Goal: Communication & Community: Participate in discussion

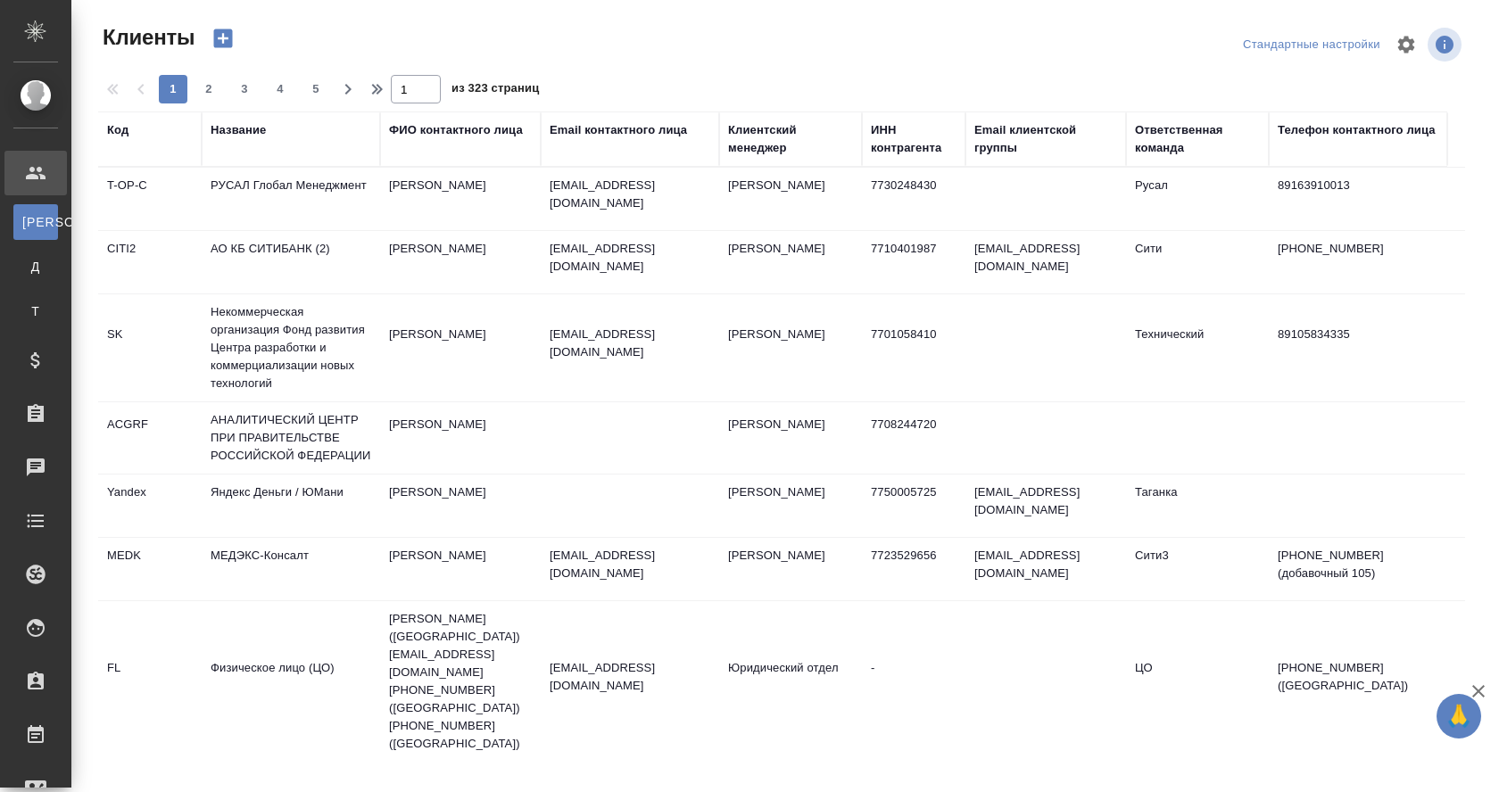
select select "RU"
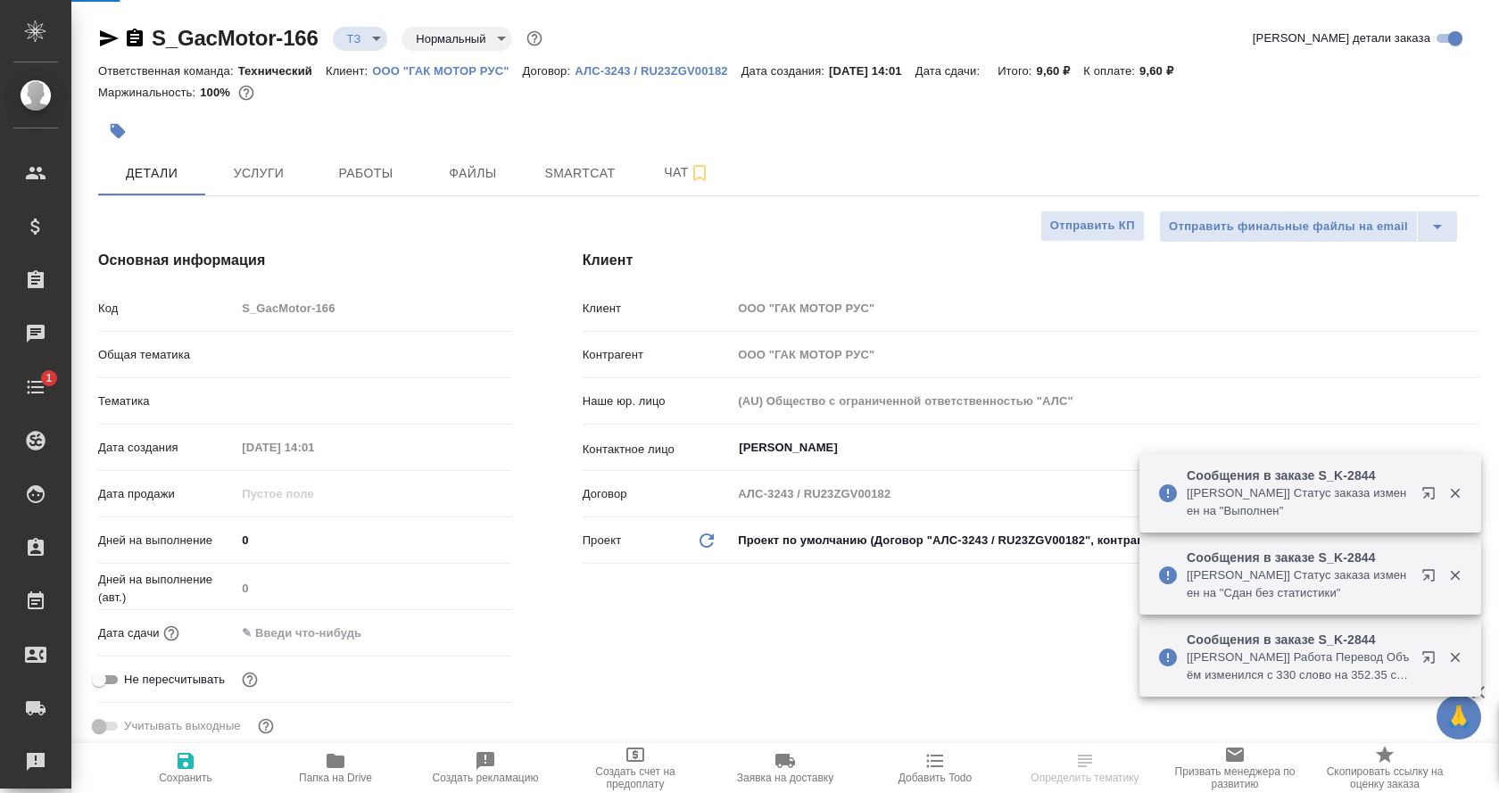
select select "RU"
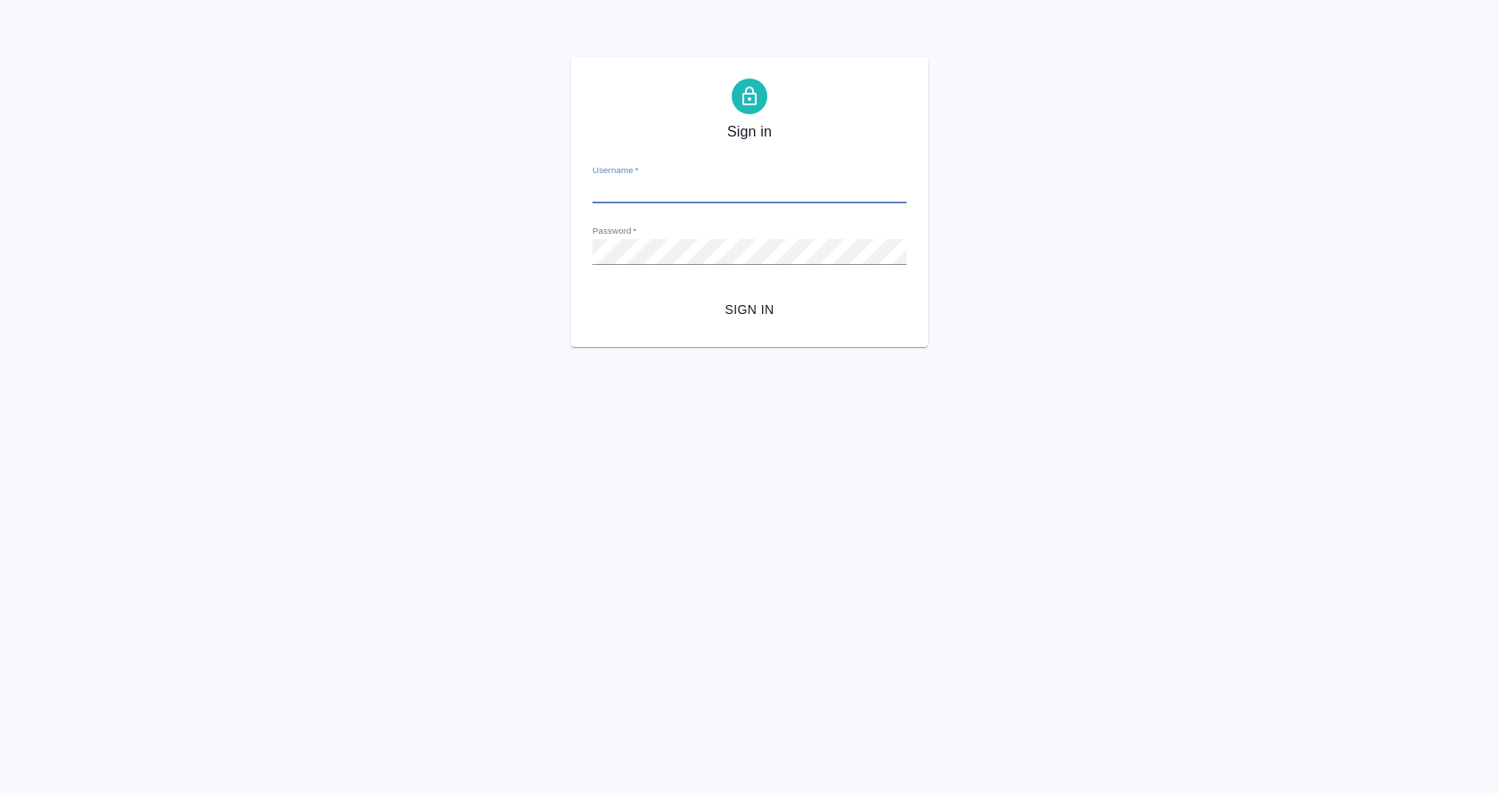
type input "y.gostev@awatera.com"
click at [753, 290] on form "Username   * y.gostev@awatera.com Password   * urlPath   * / Sign in" at bounding box center [749, 238] width 314 height 176
click at [756, 307] on span "Sign in" at bounding box center [749, 310] width 285 height 22
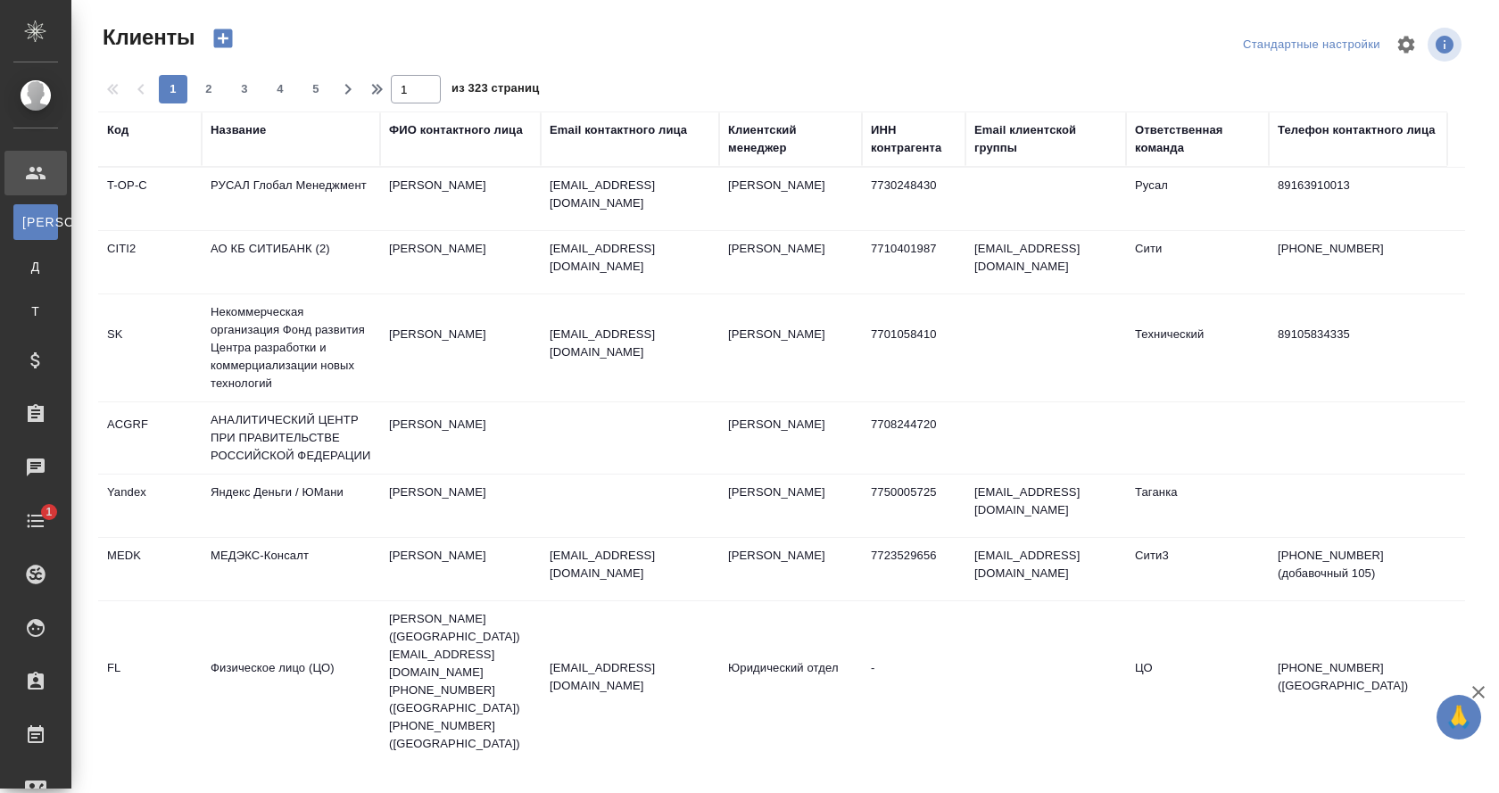
select select "RU"
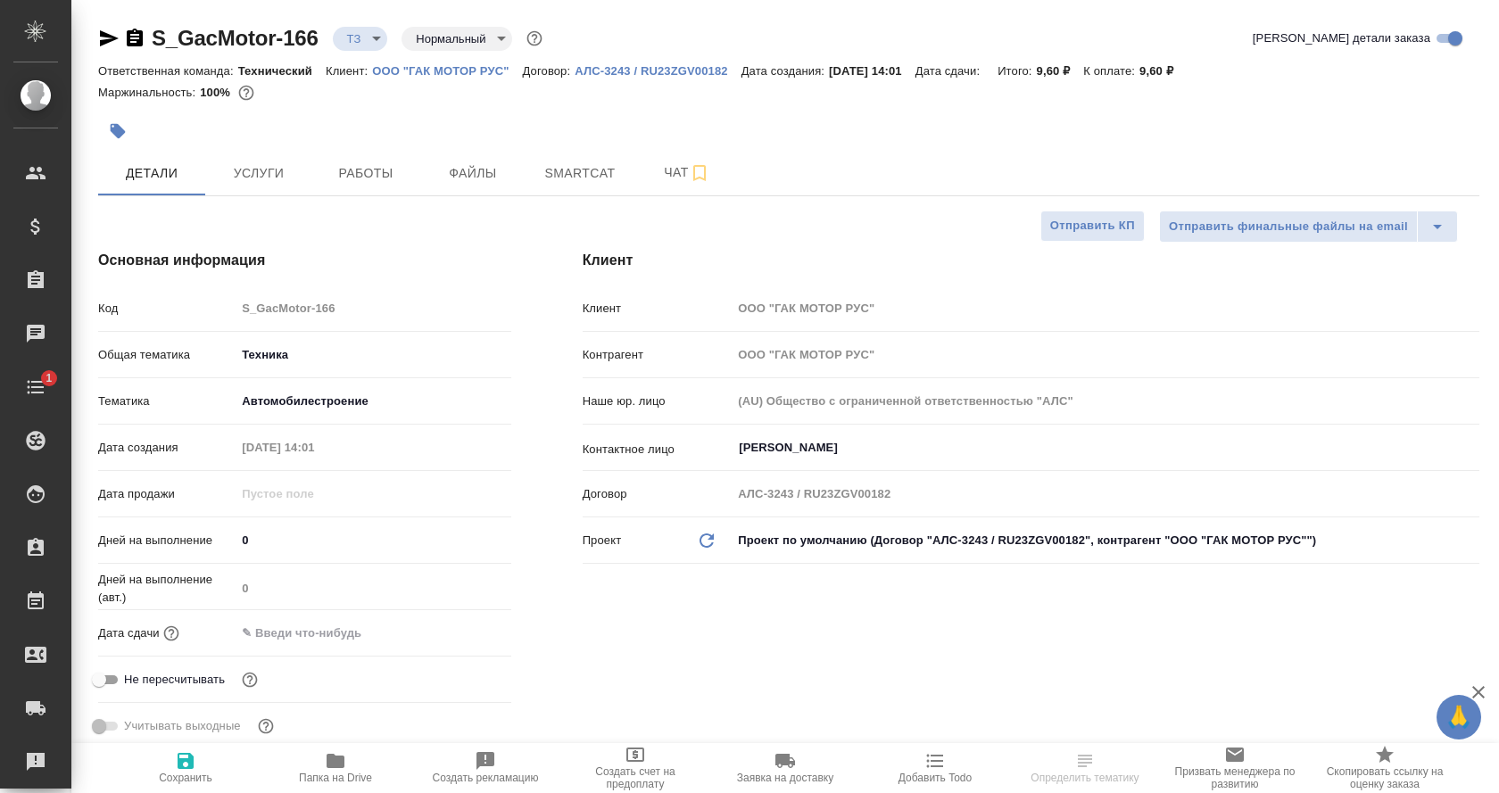
select select "RU"
click at [676, 173] on span "Чат" at bounding box center [687, 172] width 86 height 22
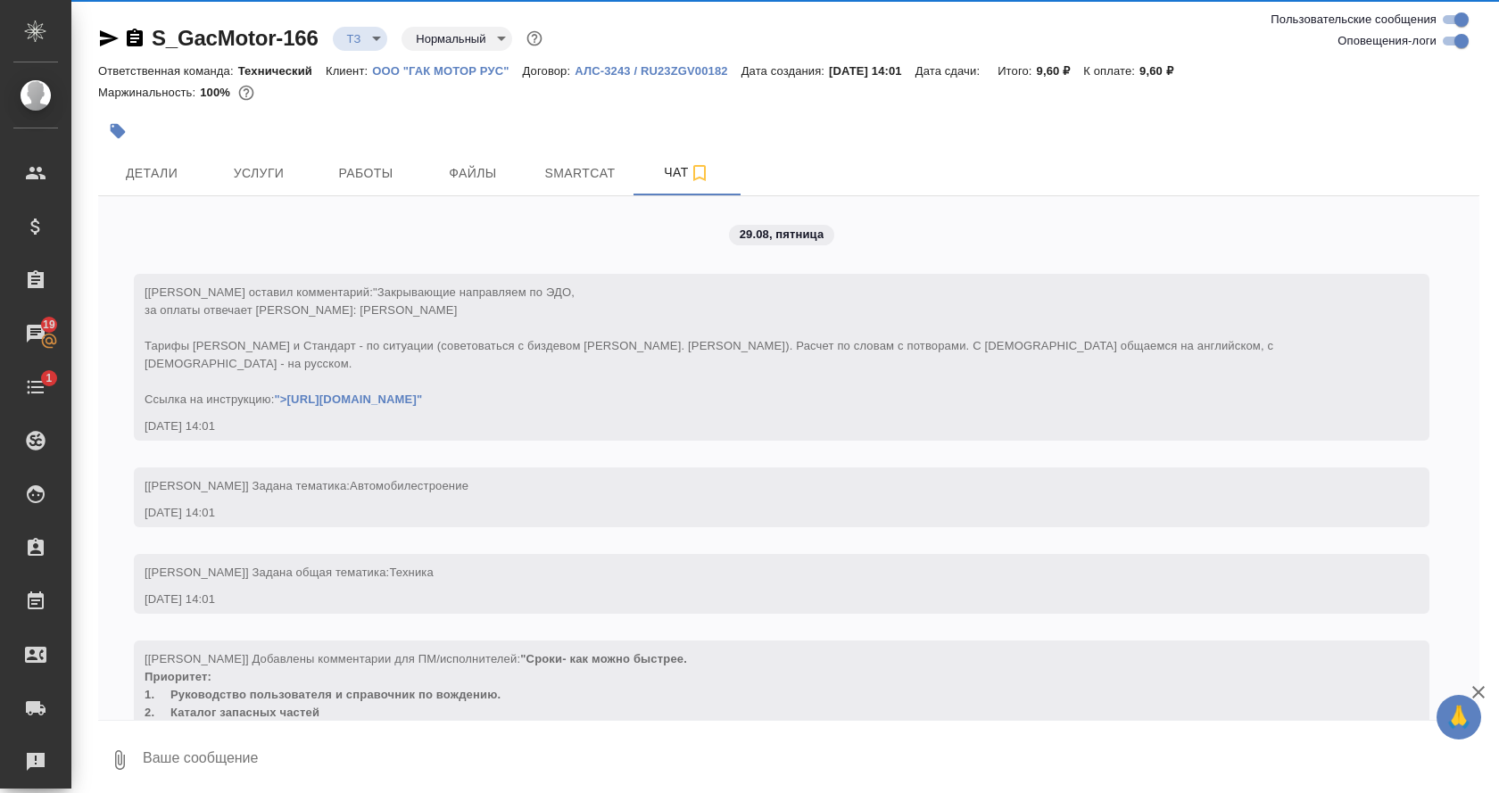
scroll to position [2697, 0]
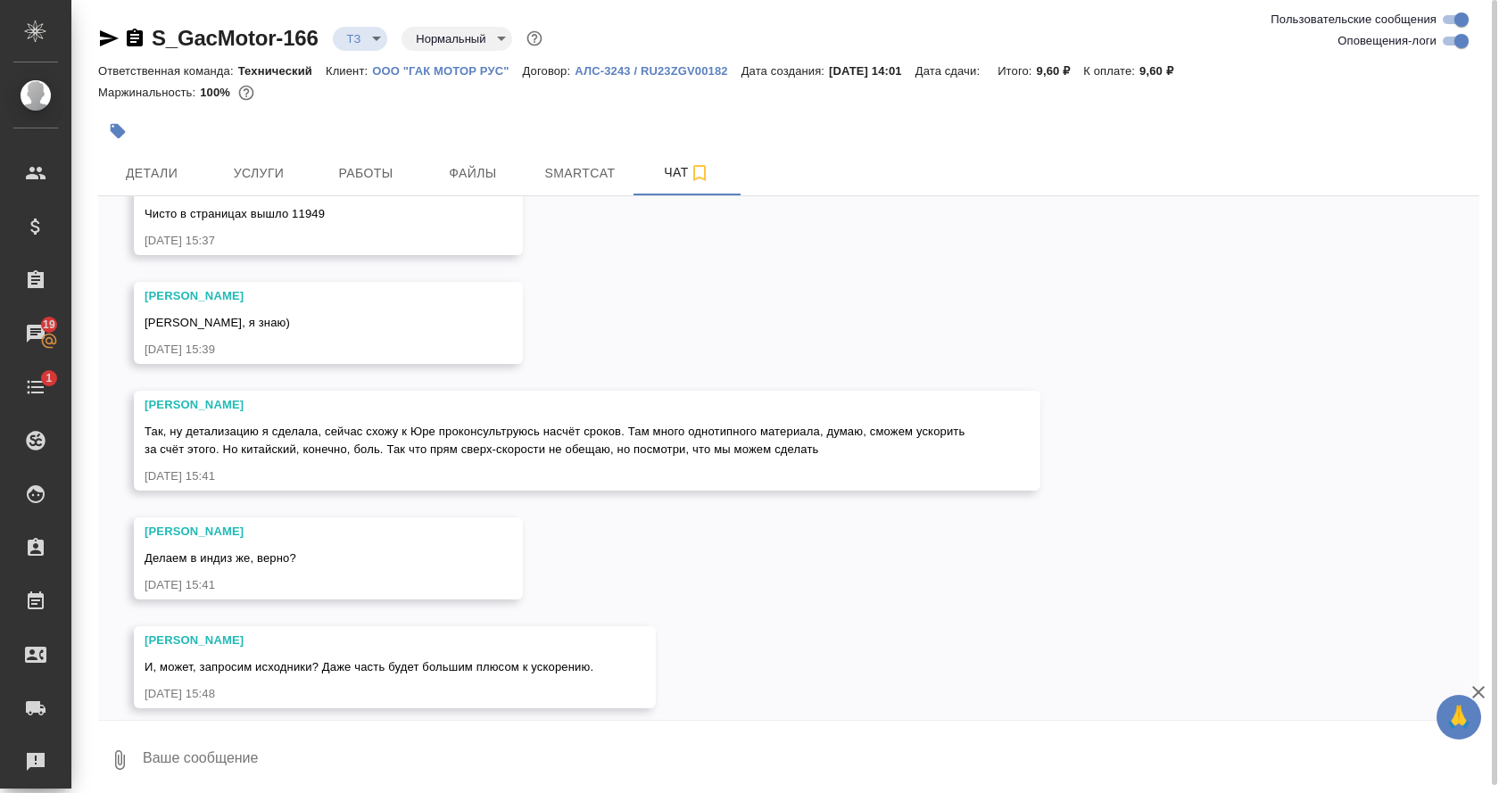
click at [242, 749] on textarea at bounding box center [810, 760] width 1338 height 61
click at [994, 751] on textarea "Yt" at bounding box center [795, 760] width 1309 height 61
type textarea "З"
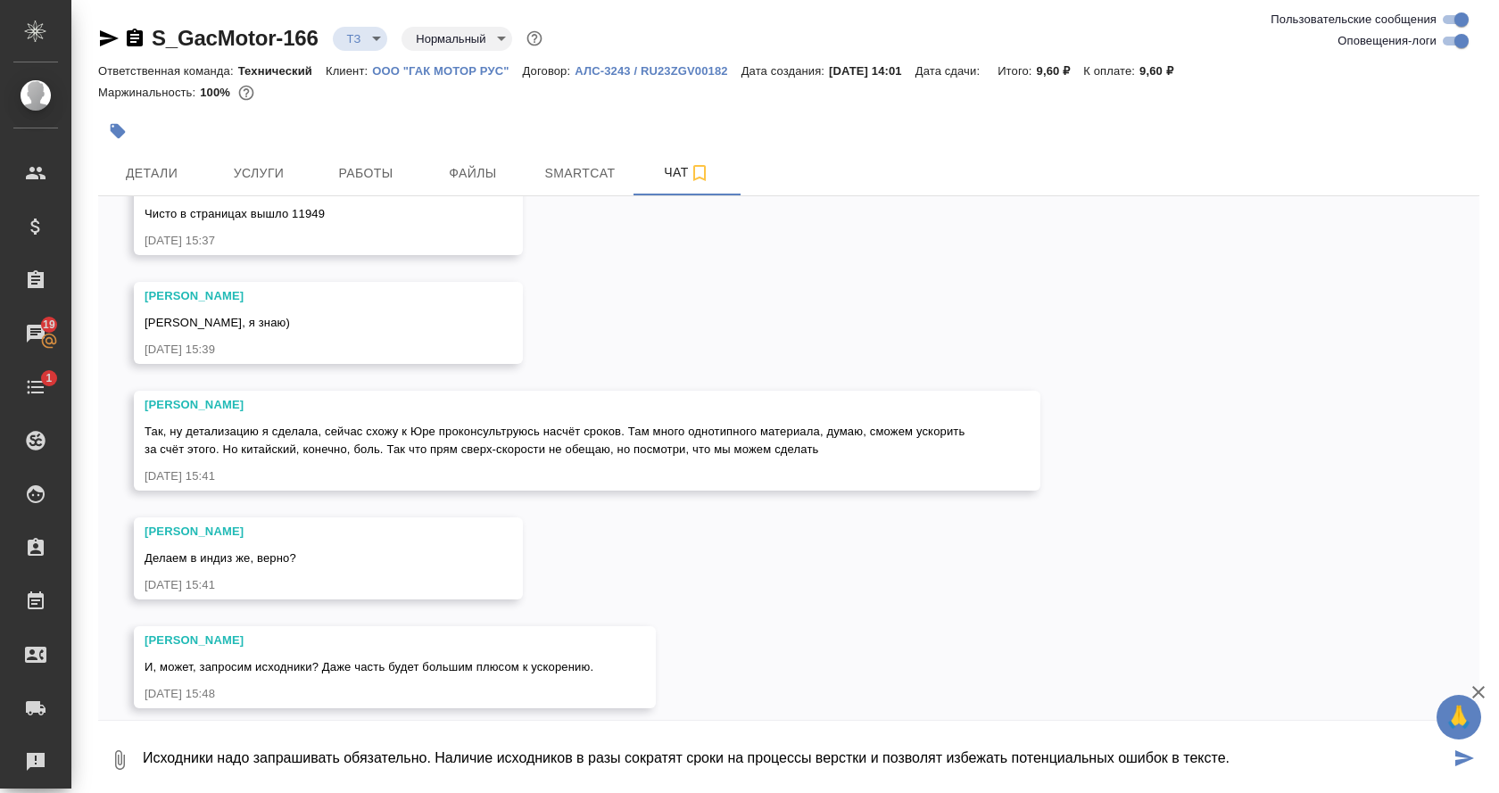
click at [147, 756] on textarea "Исходники надо запрашивать обязательно. Наличие исходников в разы сократят срок…" at bounding box center [795, 760] width 1309 height 61
click at [232, 757] on textarea "*Исходники надо запрашивать обязательно. Наличие исходников в разы сократят сро…" at bounding box center [795, 760] width 1309 height 61
click at [325, 759] on textarea "*Исходники надо запрашивать обязательно. Наличие исходников в разы сократят сро…" at bounding box center [795, 760] width 1309 height 61
click at [425, 756] on textarea "*Исходники надо запросить обязательно. Наличие исходников в разы сократят сроки…" at bounding box center [795, 760] width 1309 height 61
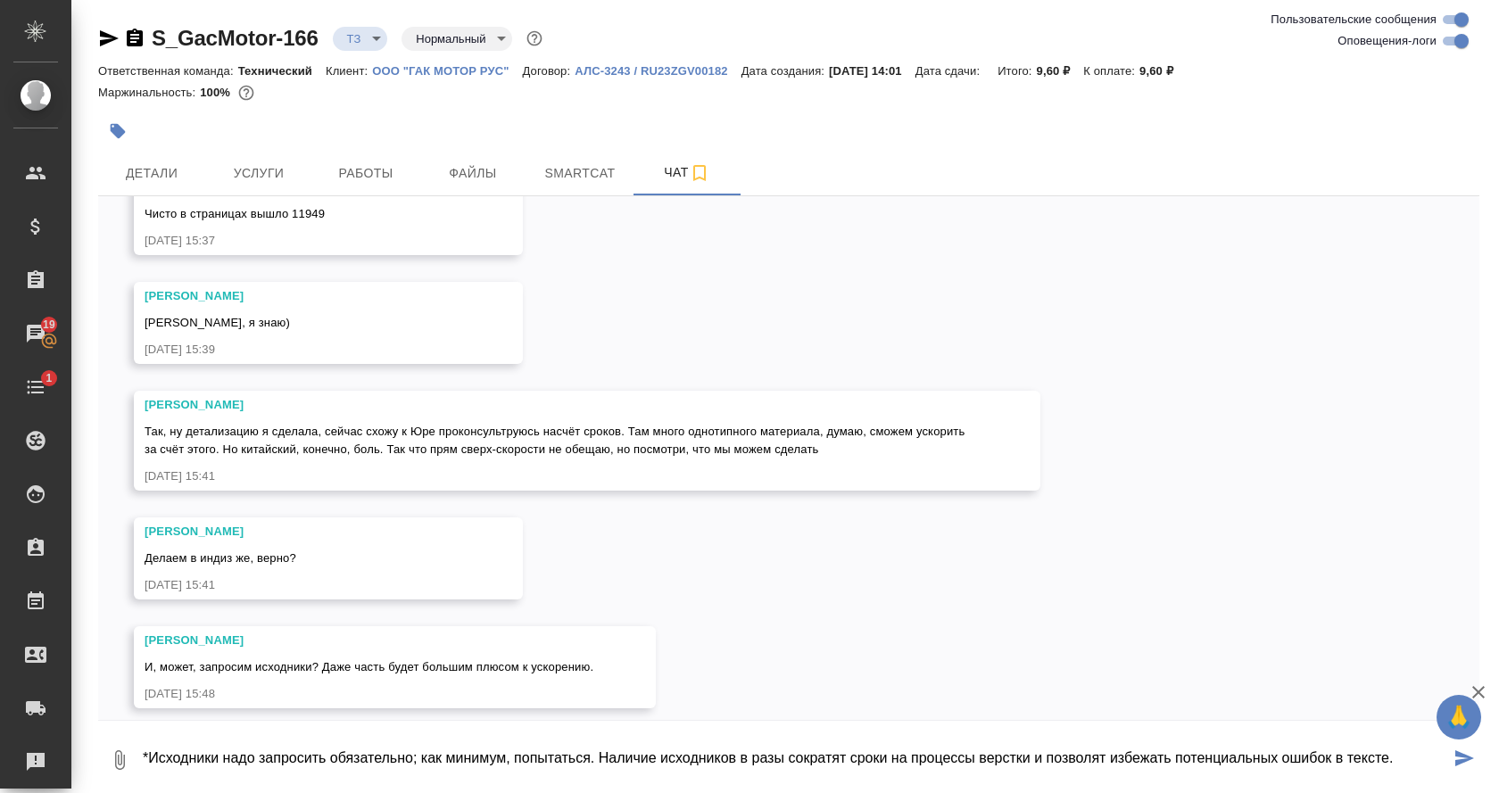
click at [222, 776] on textarea "*Исходники надо запросить обязательно; как минимум, попытаться. Наличие исходни…" at bounding box center [795, 760] width 1309 height 61
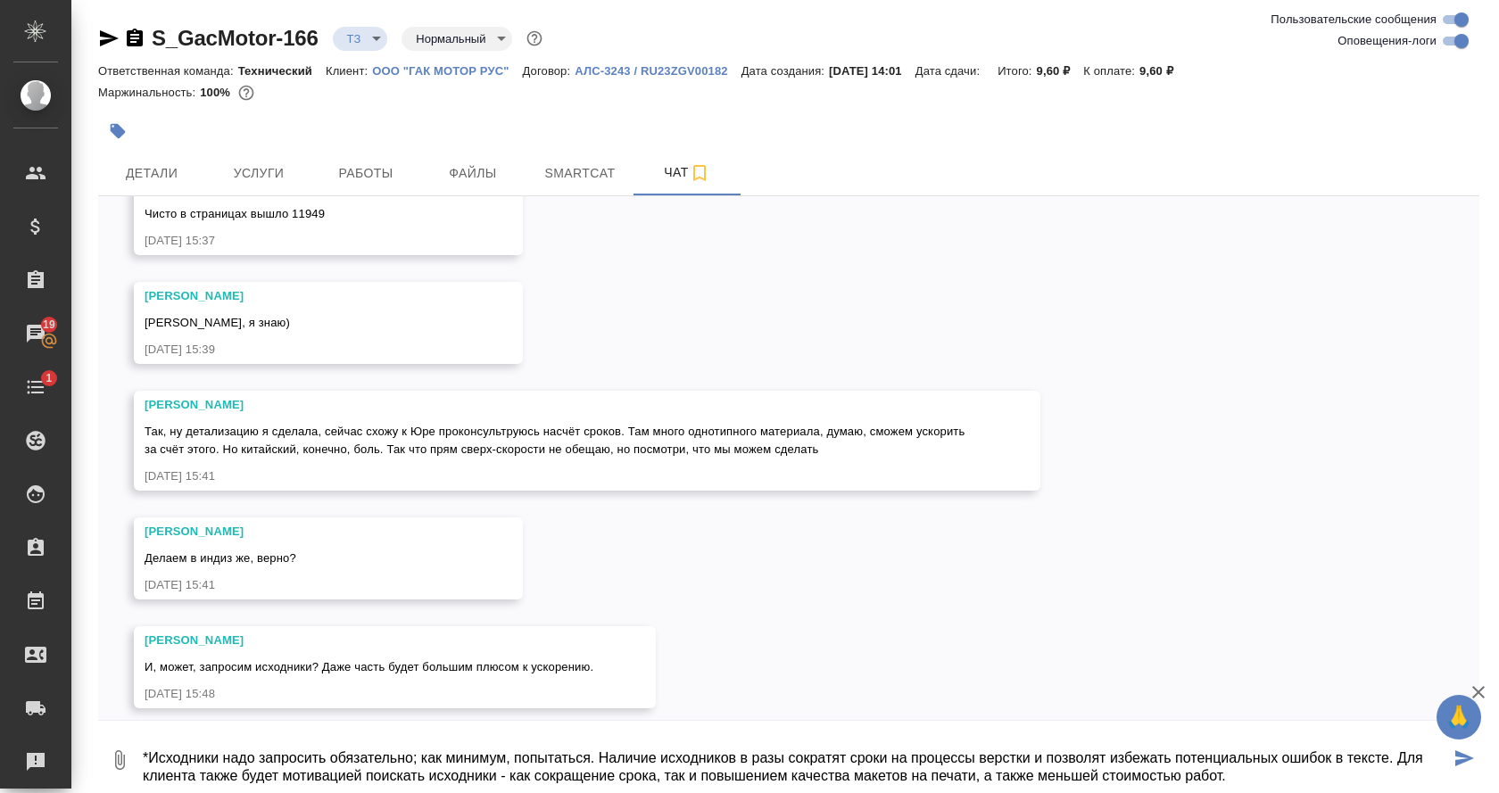
type textarea "*Исходники надо запросить обязательно; как минимум, попытаться. Наличие исходни…"
click at [1455, 750] on icon "submit" at bounding box center [1464, 758] width 19 height 16
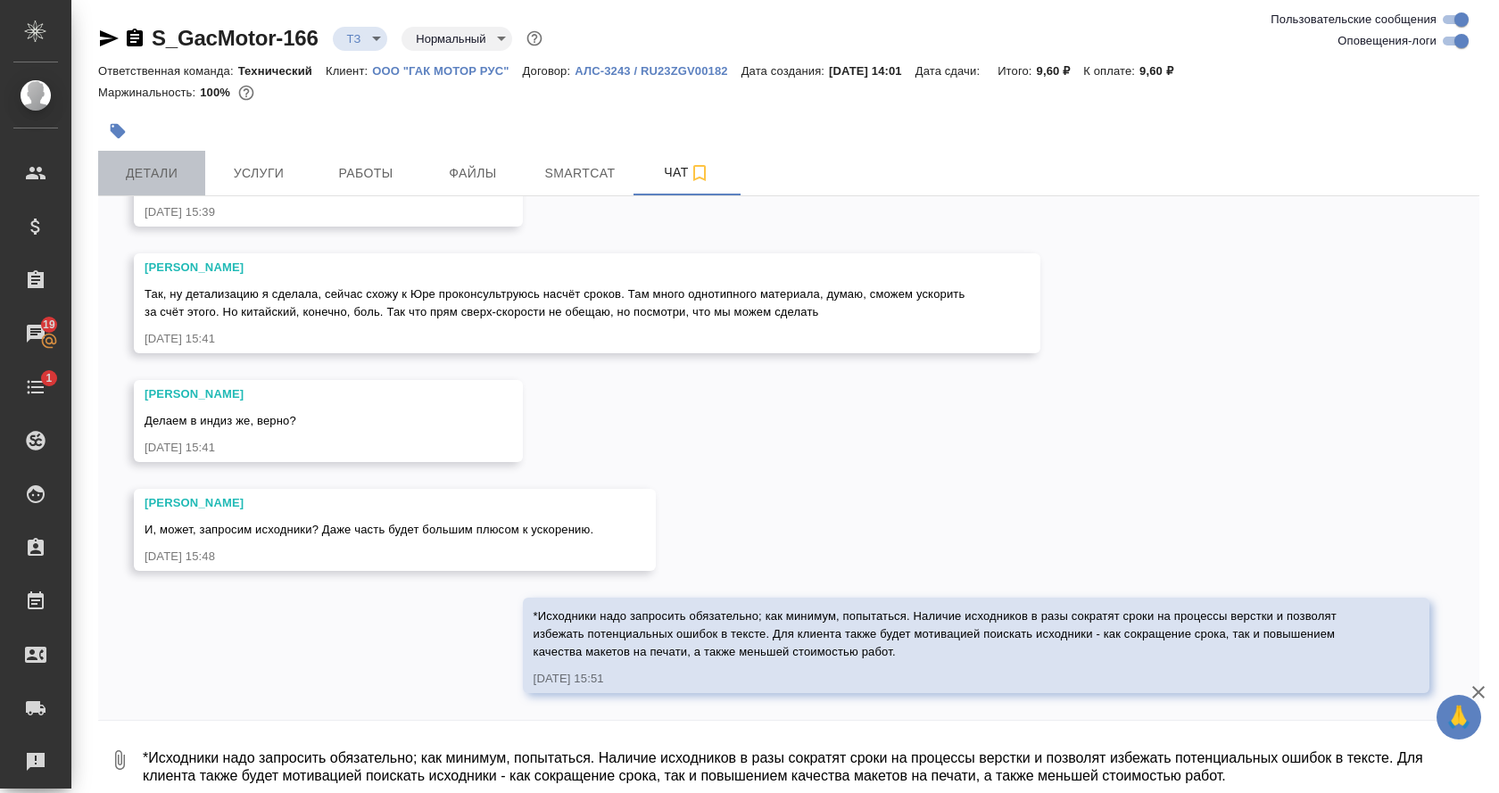
click at [168, 178] on span "Детали" at bounding box center [152, 173] width 86 height 22
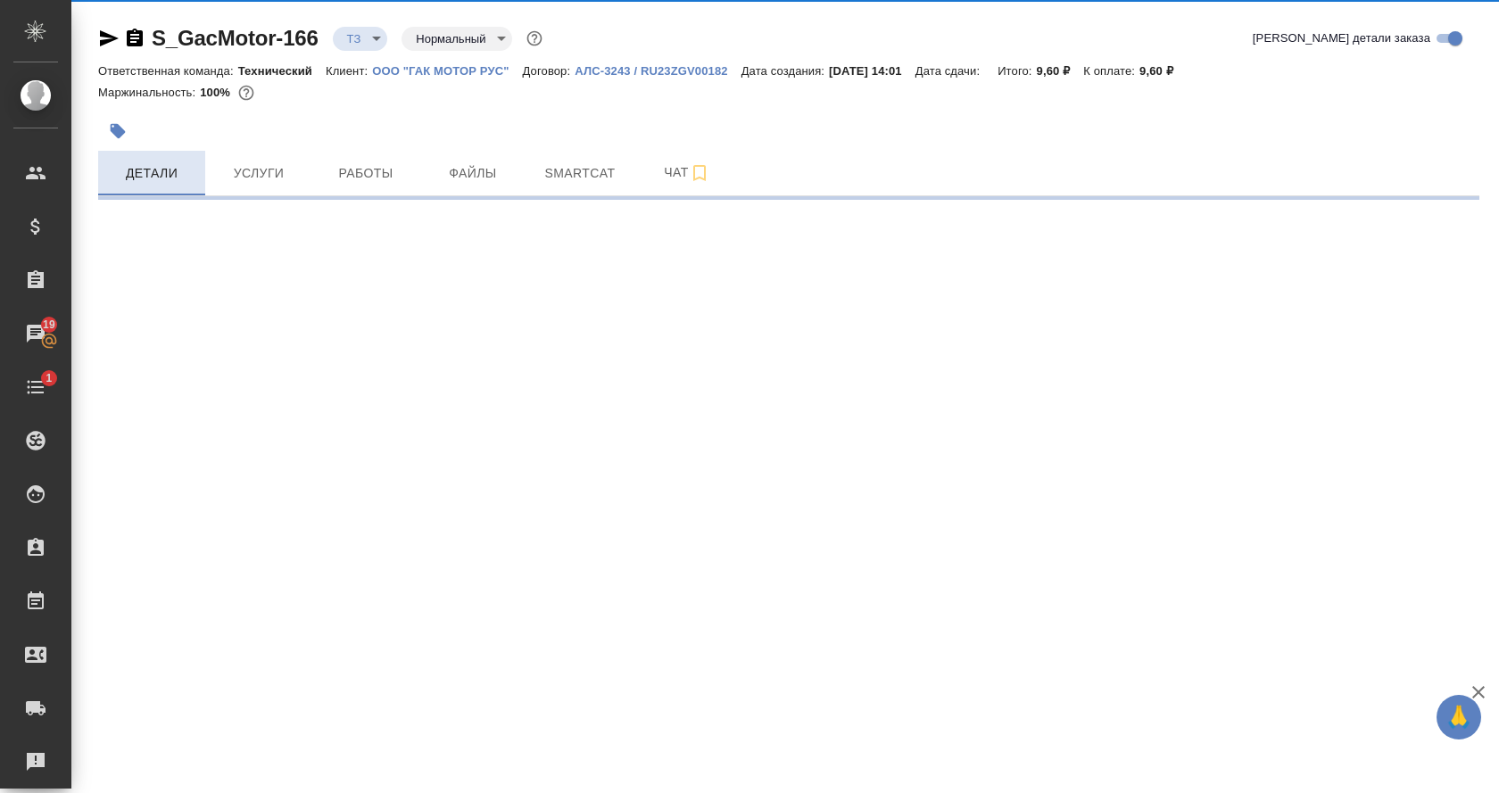
select select "RU"
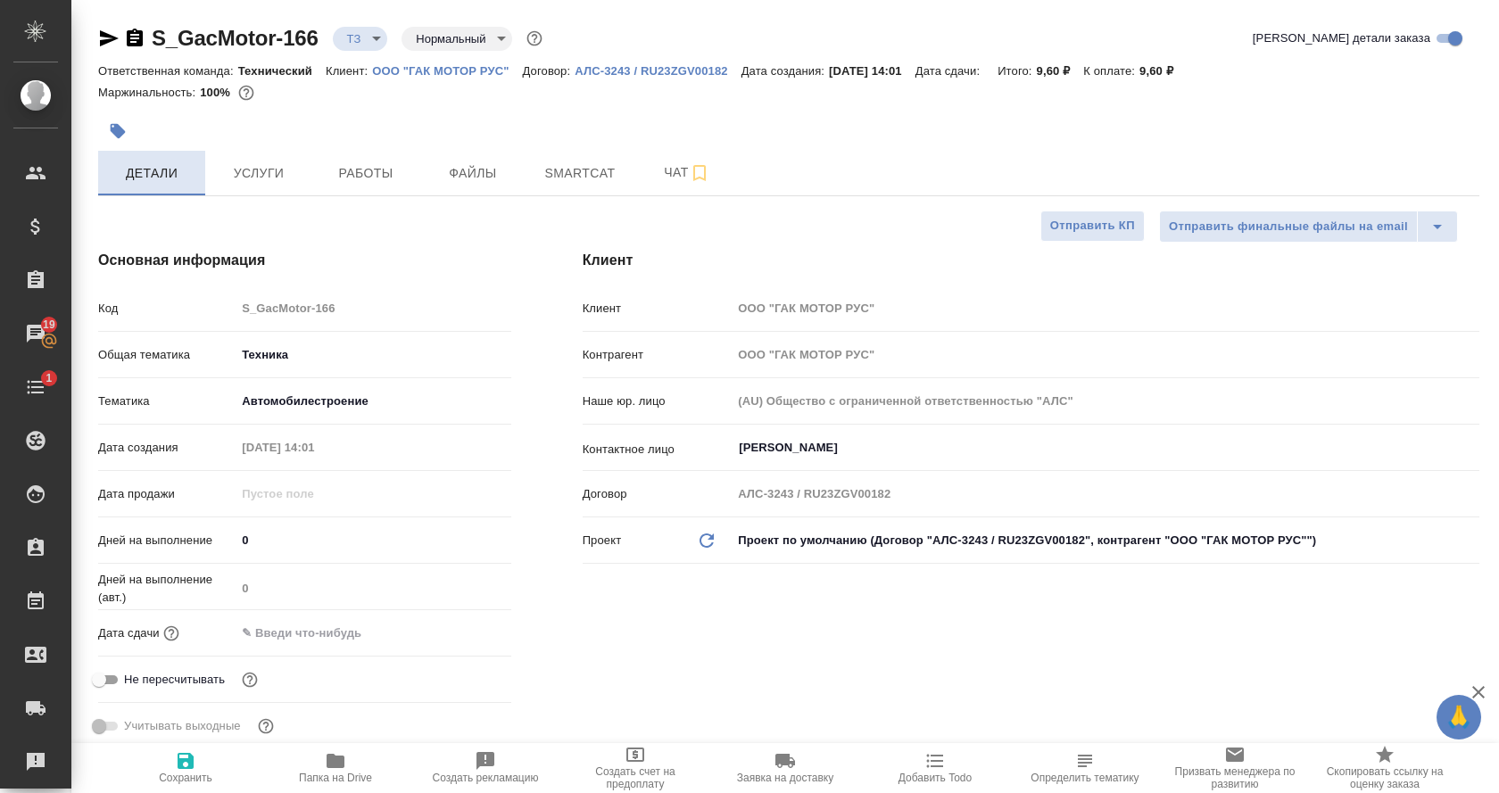
type textarea "x"
click at [325, 765] on icon "button" at bounding box center [335, 760] width 21 height 21
type textarea "x"
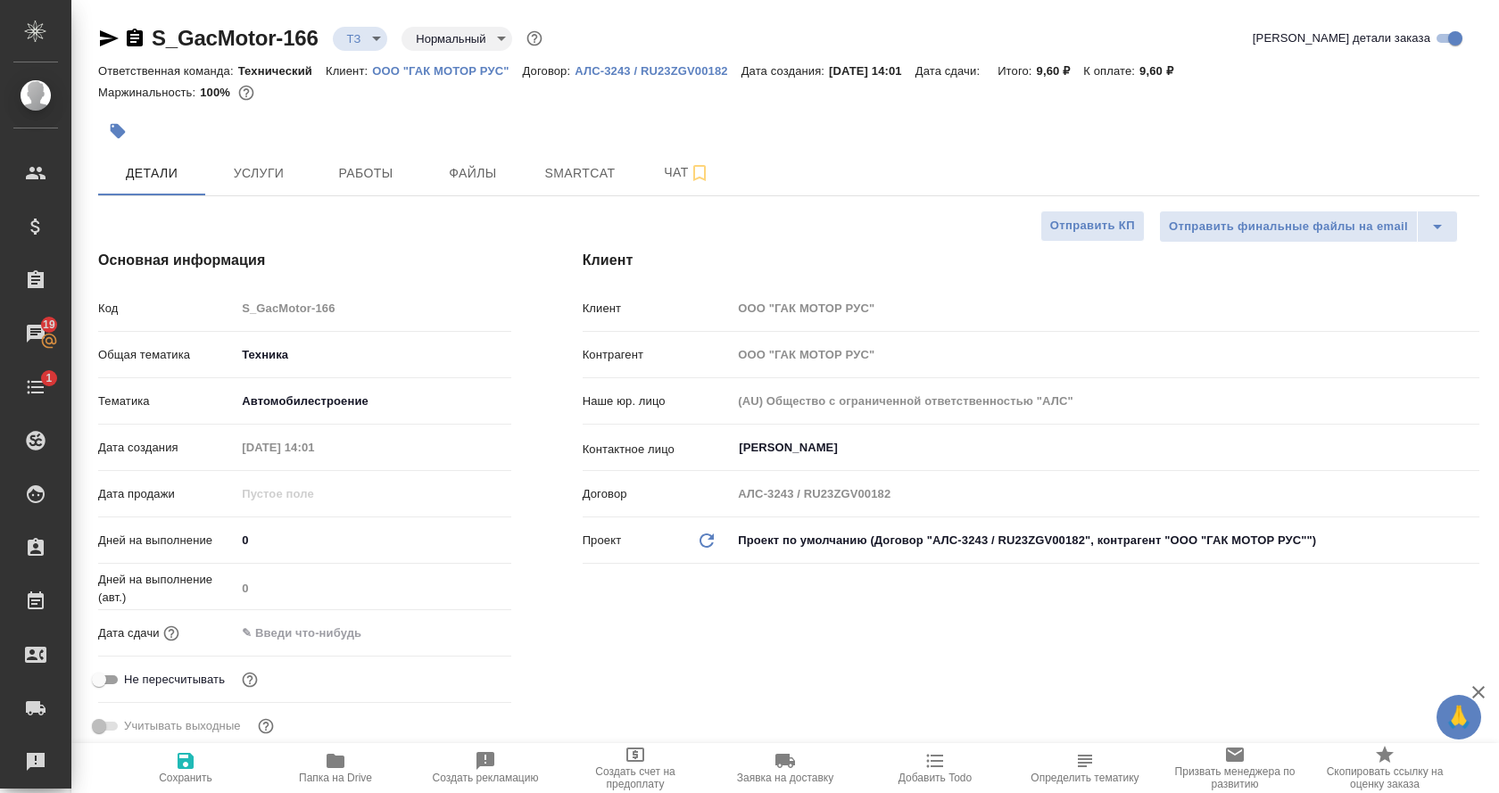
type textarea "x"
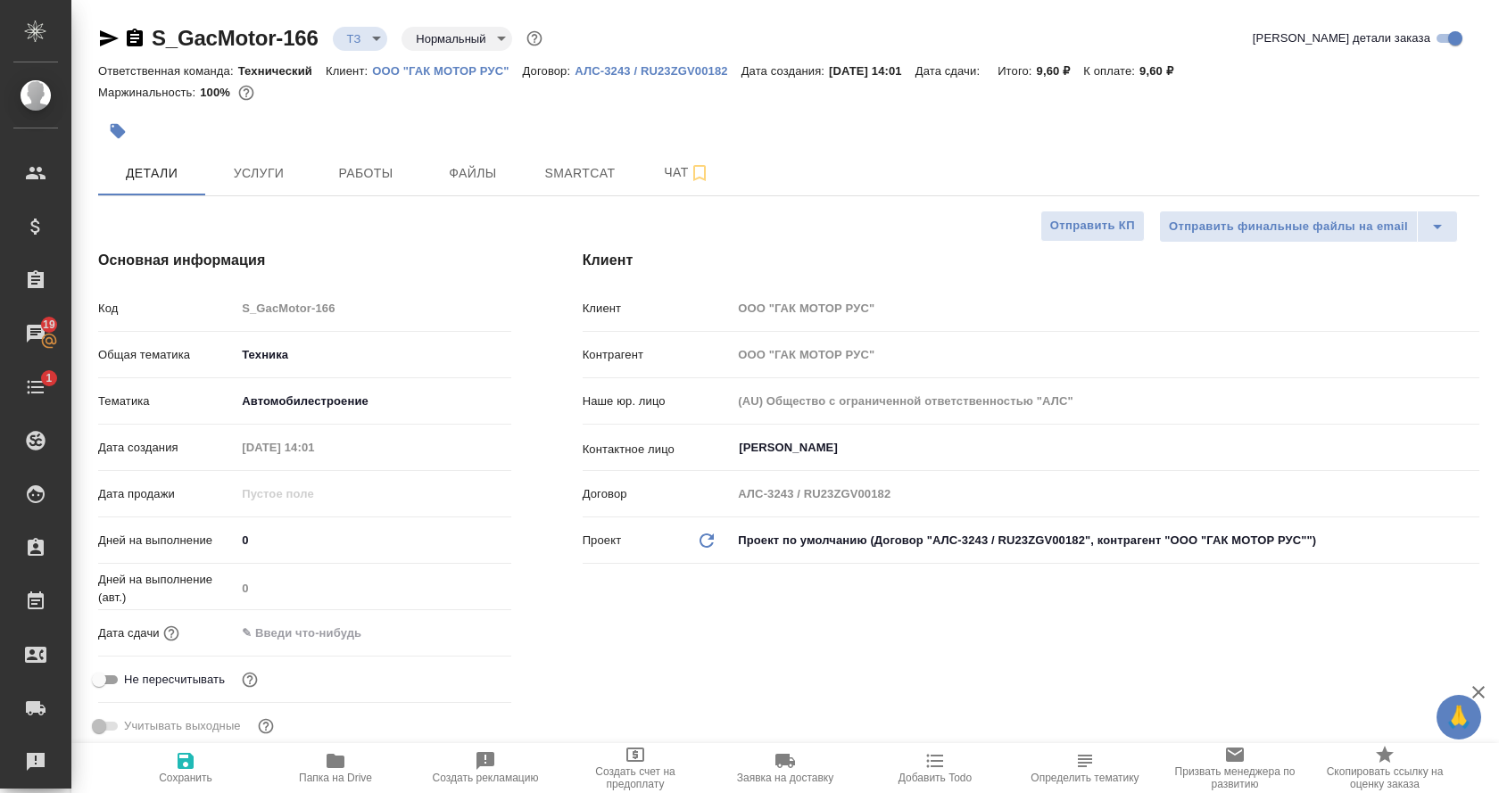
click at [130, 39] on icon "button" at bounding box center [135, 38] width 16 height 18
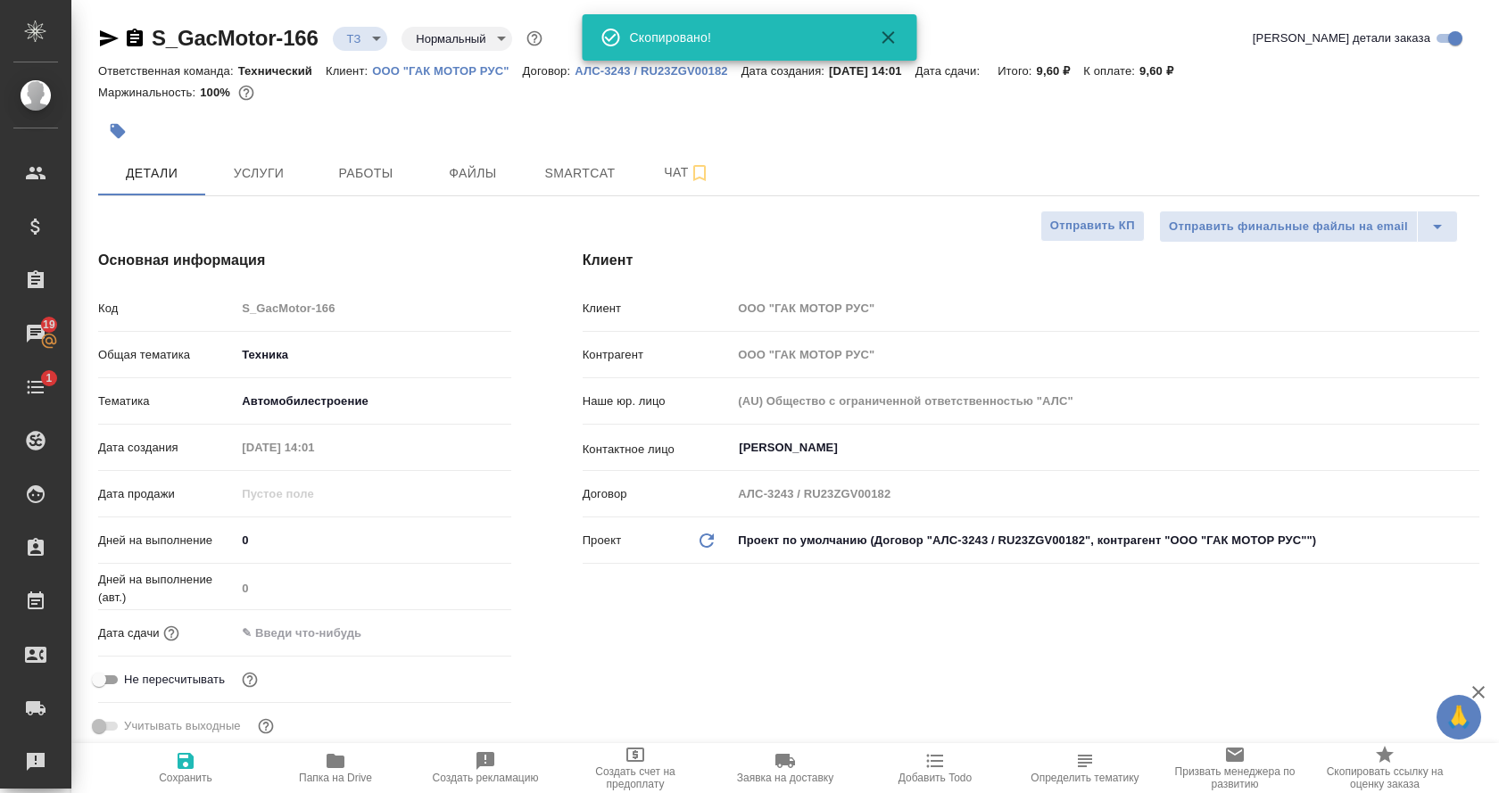
type textarea "x"
